Goal: Task Accomplishment & Management: Complete application form

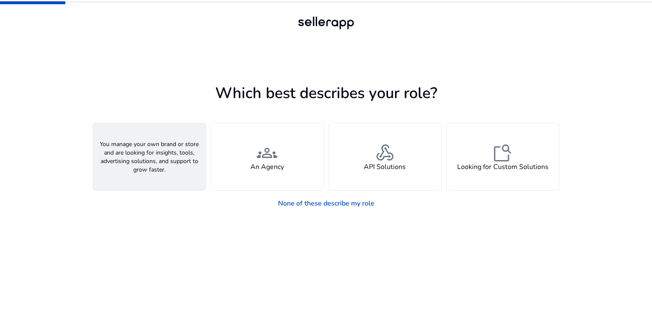
click at [190, 155] on div "person A Seller" at bounding box center [149, 156] width 113 height 67
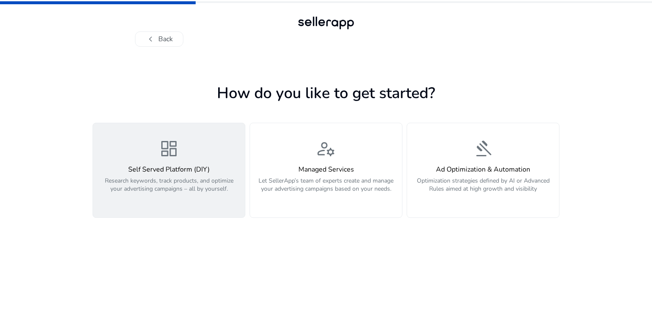
click at [173, 158] on span "dashboard" at bounding box center [169, 148] width 20 height 20
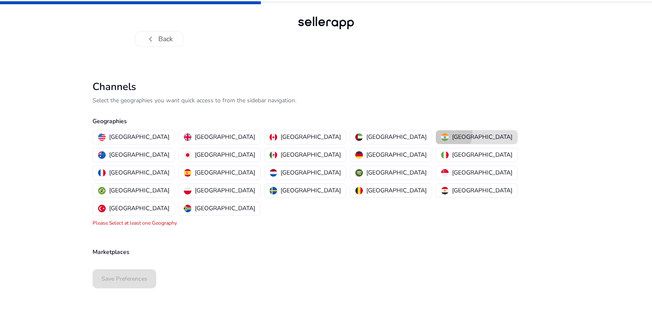
click at [441, 134] on div "[GEOGRAPHIC_DATA]" at bounding box center [476, 136] width 71 height 9
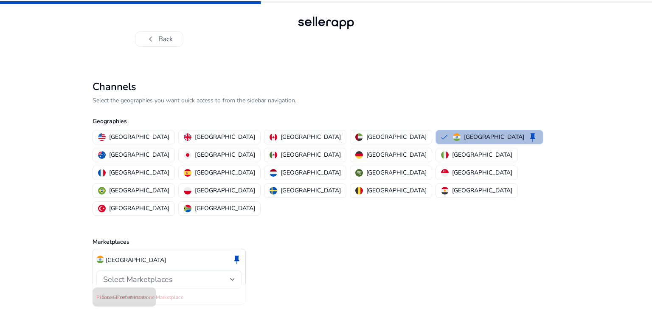
click at [143, 274] on span "Select Marketplaces" at bounding box center [138, 279] width 70 height 10
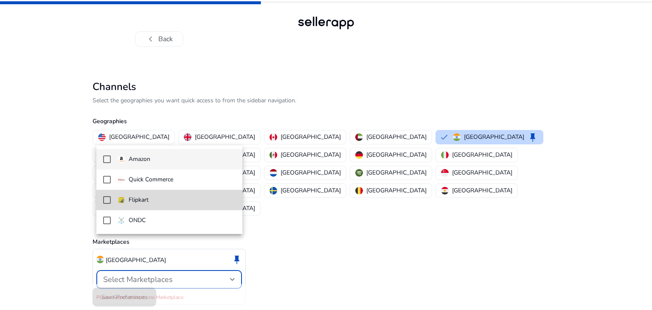
click at [148, 205] on mat-option "Flipkart" at bounding box center [169, 200] width 146 height 20
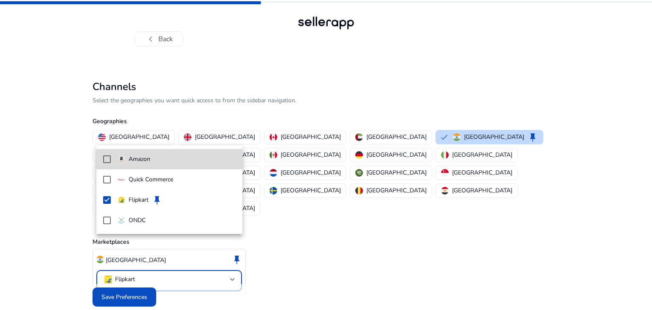
click at [107, 162] on mat-option "Amazon" at bounding box center [169, 159] width 146 height 20
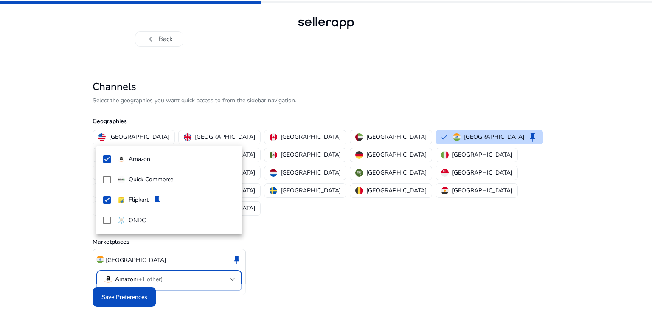
click at [124, 279] on div at bounding box center [326, 155] width 652 height 310
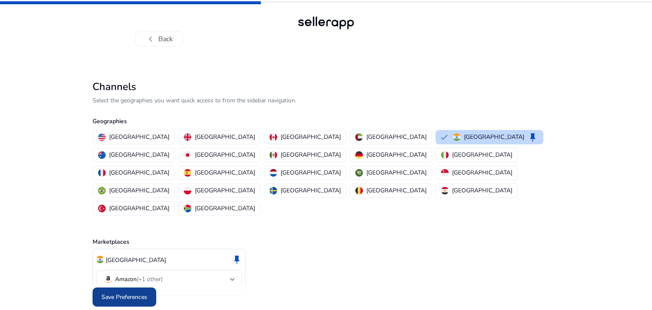
click at [132, 292] on span "Save Preferences" at bounding box center [124, 296] width 46 height 9
